Goal: Use online tool/utility: Utilize a website feature to perform a specific function

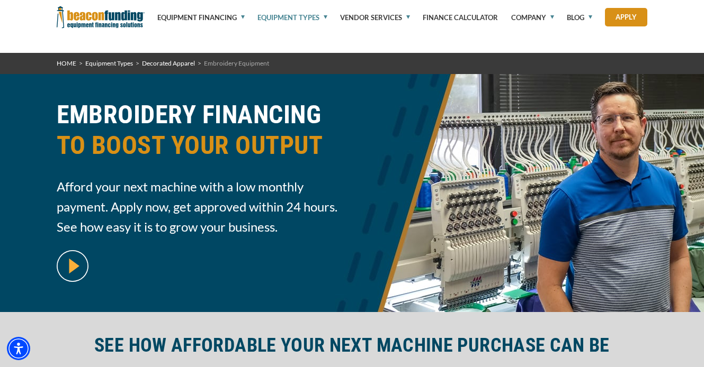
select select "36"
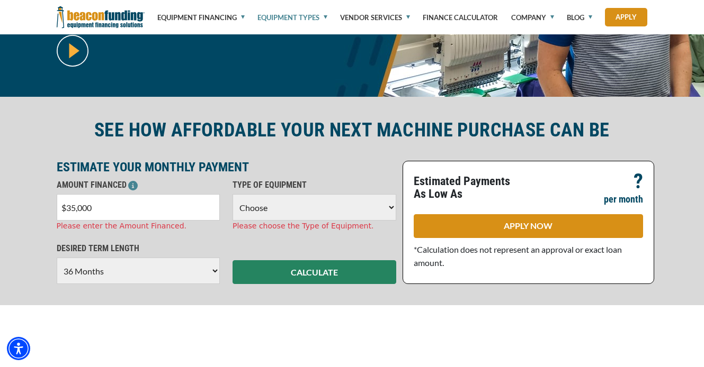
scroll to position [216, 0]
click at [309, 202] on select "Choose Backhoe Boom/Bucket Truck Chipper Commercial Mower Crane DTG/DTF Printin…" at bounding box center [314, 207] width 164 height 26
select select "1"
click at [232, 194] on select "Choose Backhoe Boom/Bucket Truck Chipper Commercial Mower Crane DTG/DTF Printin…" at bounding box center [314, 207] width 164 height 26
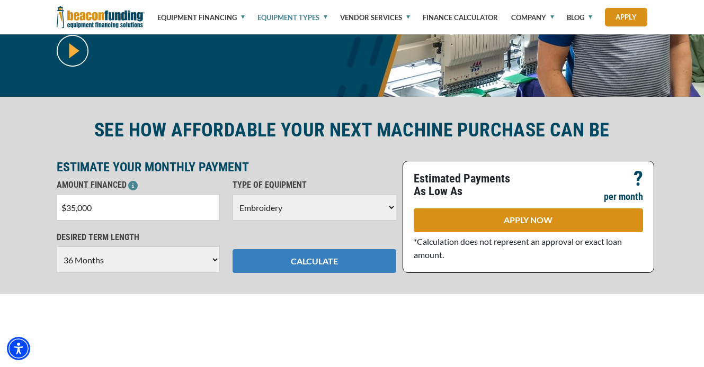
click at [301, 264] on button "CALCULATE" at bounding box center [314, 261] width 164 height 24
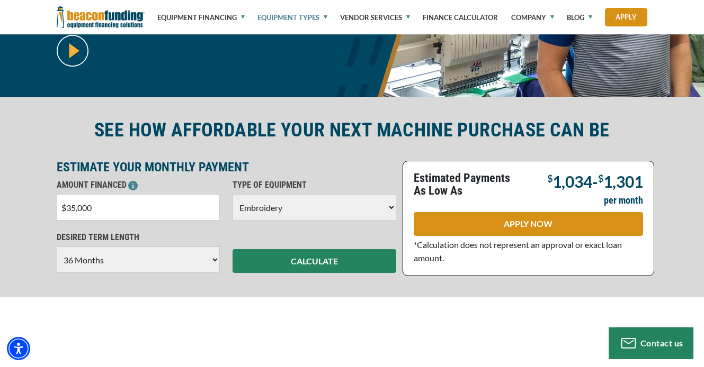
click at [153, 250] on select "Choose 36 Months 48 Months 60 Months" at bounding box center [139, 260] width 164 height 26
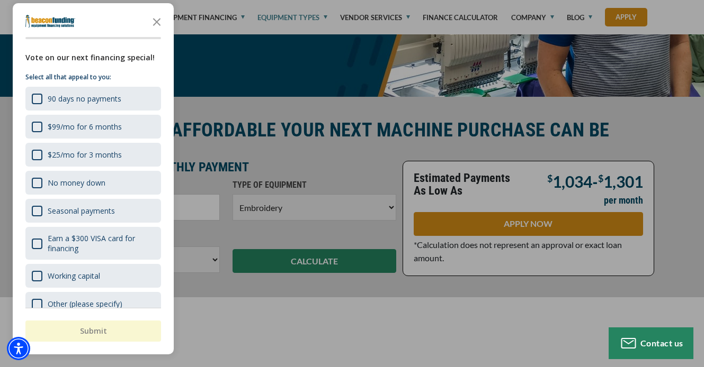
click at [57, 247] on select "Choose 36 Months 48 Months 60 Months" at bounding box center [139, 260] width 164 height 26
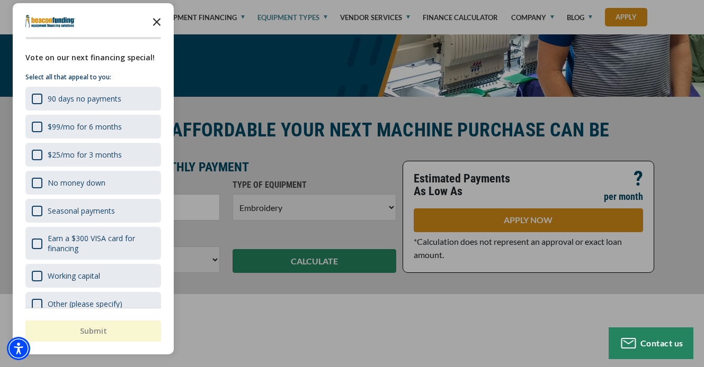
click at [155, 20] on polygon "Close the survey" at bounding box center [157, 22] width 8 height 8
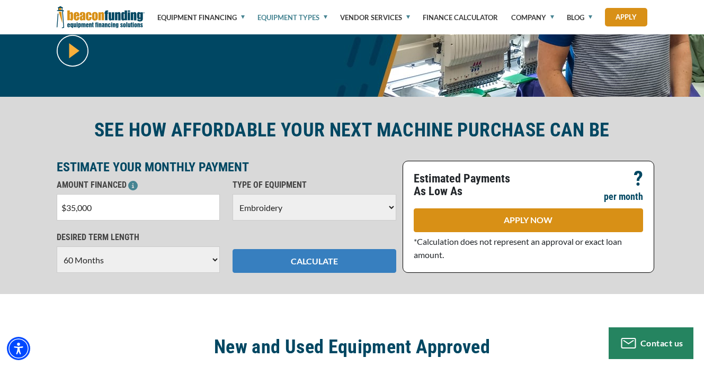
click at [285, 261] on button "CALCULATE" at bounding box center [314, 261] width 164 height 24
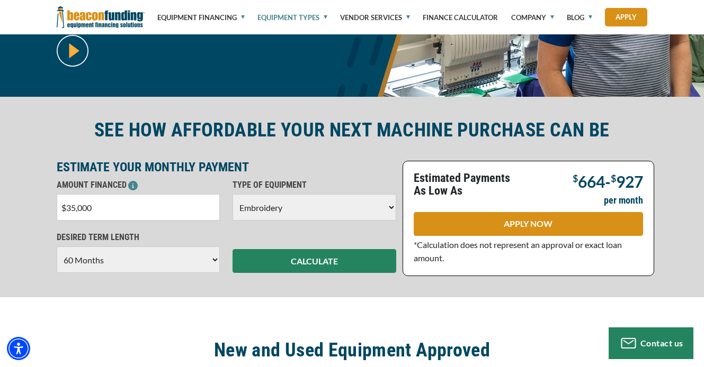
click at [142, 262] on select "Choose 36 Months 48 Months 60 Months" at bounding box center [139, 260] width 164 height 26
select select "36"
click at [57, 247] on select "Choose 36 Months 48 Months 60 Months" at bounding box center [139, 260] width 164 height 26
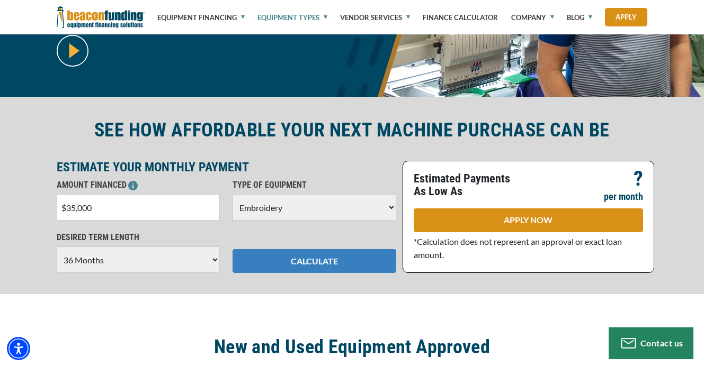
click at [320, 256] on button "CALCULATE" at bounding box center [314, 261] width 164 height 24
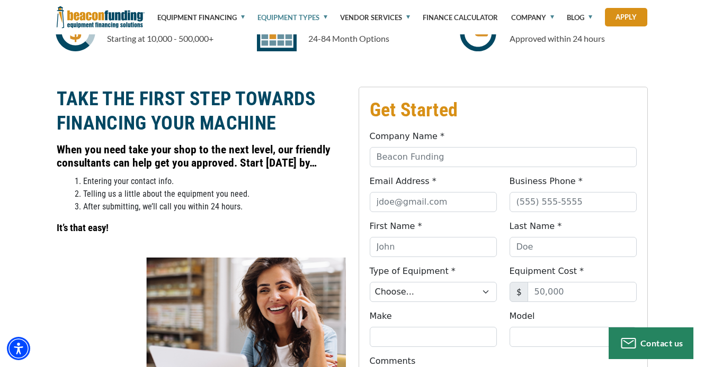
scroll to position [0, 0]
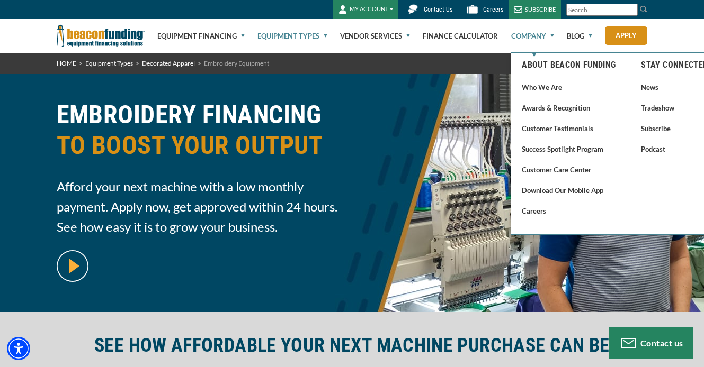
click at [550, 35] on link "Company" at bounding box center [532, 36] width 43 height 34
